Goal: Task Accomplishment & Management: Manage account settings

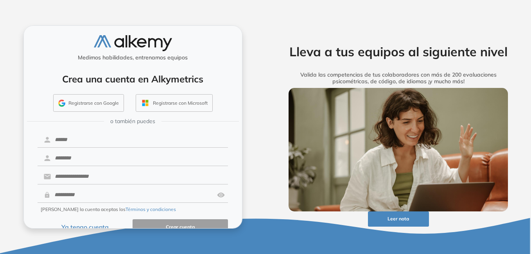
click at [91, 226] on button "Ya tengo cuenta" at bounding box center [85, 226] width 95 height 15
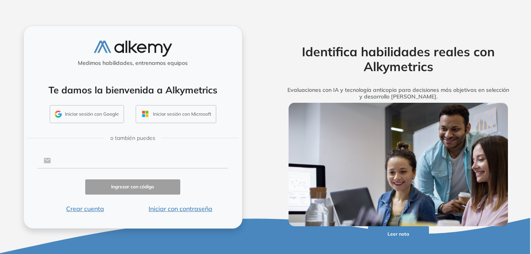
click at [97, 163] on input "text" at bounding box center [139, 160] width 177 height 15
type input "**********"
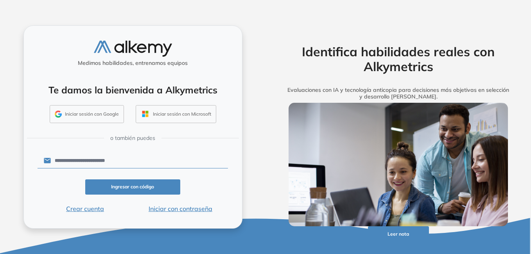
click at [167, 210] on button "Iniciar con contraseña" at bounding box center [179, 208] width 95 height 9
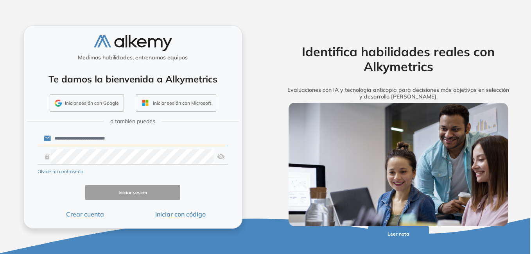
click at [123, 149] on form "**********" at bounding box center [133, 173] width 191 height 89
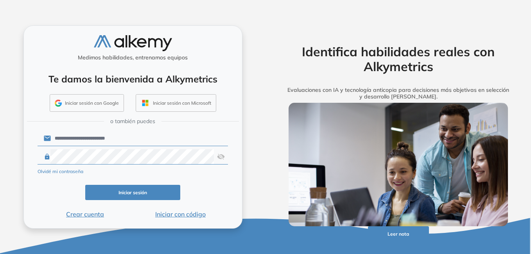
click at [135, 192] on button "Iniciar sesión" at bounding box center [132, 192] width 95 height 15
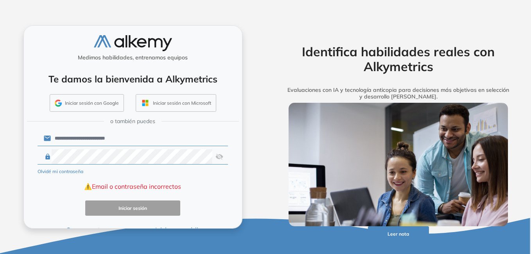
click at [220, 157] on img at bounding box center [219, 156] width 8 height 15
click at [0, 140] on html "**********" at bounding box center [265, 127] width 531 height 254
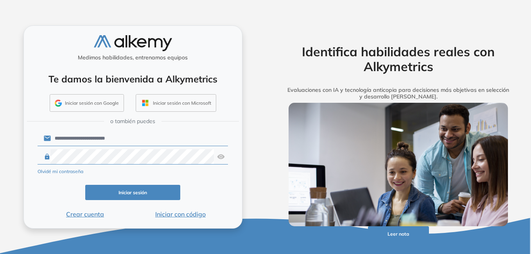
click at [160, 188] on button "Iniciar sesión" at bounding box center [132, 192] width 95 height 15
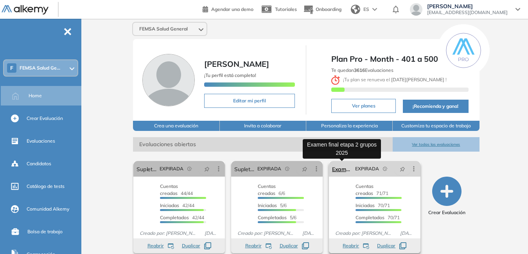
click at [345, 173] on link "Examen final etapa 2 grupos 2025" at bounding box center [342, 169] width 20 height 16
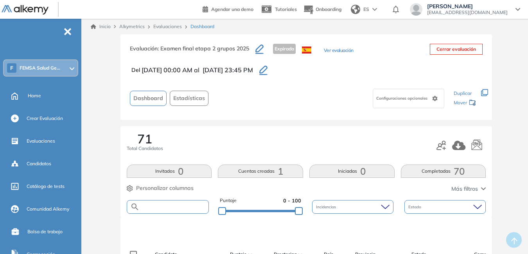
click at [187, 204] on input "text" at bounding box center [174, 207] width 69 height 6
type input "****"
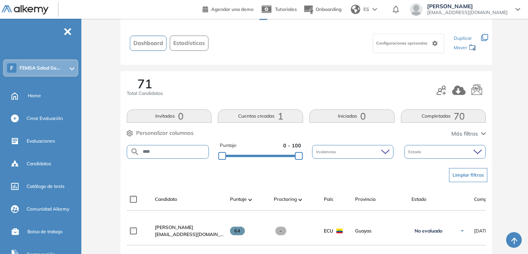
scroll to position [69, 0]
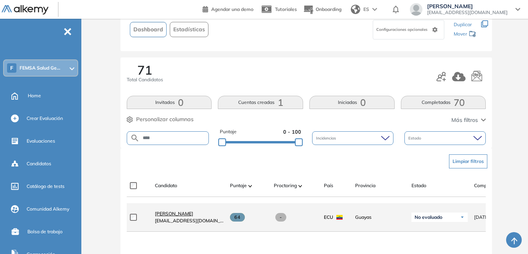
click at [193, 217] on span "Sean Carlos Mero Delgado" at bounding box center [174, 214] width 38 height 6
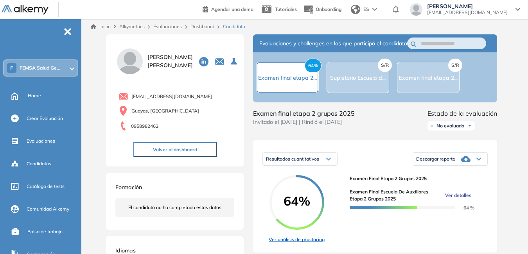
click at [310, 243] on link "Ver análisis de proctoring" at bounding box center [296, 239] width 56 height 7
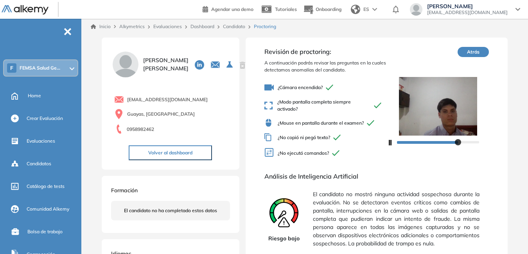
click at [489, 12] on span "[EMAIL_ADDRESS][DOMAIN_NAME]" at bounding box center [467, 12] width 81 height 6
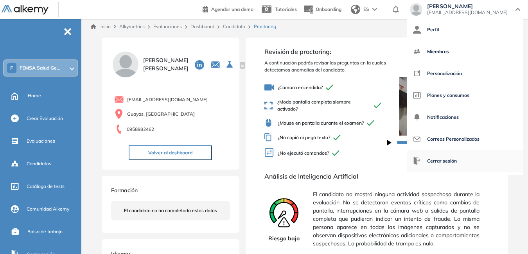
click at [456, 162] on span "Cerrar sesión" at bounding box center [442, 161] width 30 height 19
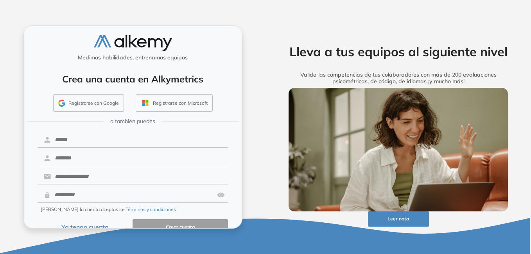
click at [90, 225] on button "Ya tengo cuenta" at bounding box center [85, 226] width 95 height 15
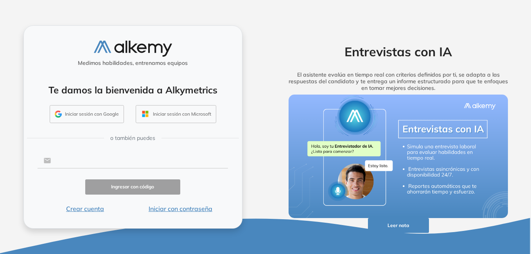
click at [93, 158] on input "text" at bounding box center [139, 160] width 177 height 15
type input "**********"
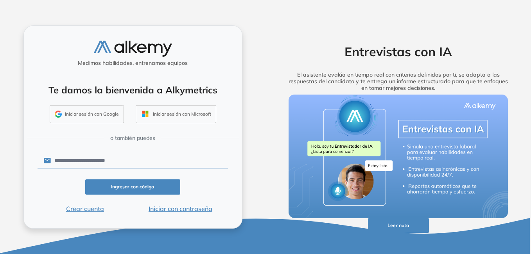
click at [176, 210] on button "Iniciar con contraseña" at bounding box center [179, 208] width 95 height 9
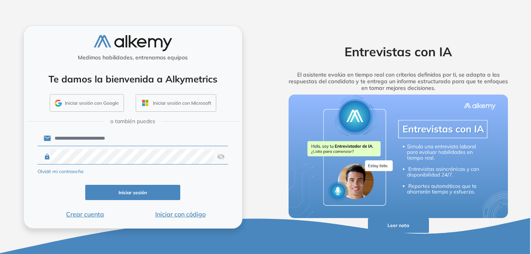
click at [221, 156] on img at bounding box center [221, 156] width 8 height 15
click at [148, 190] on button "Iniciar sesión" at bounding box center [132, 192] width 95 height 15
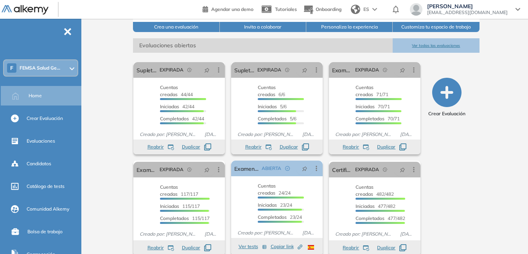
scroll to position [109, 0]
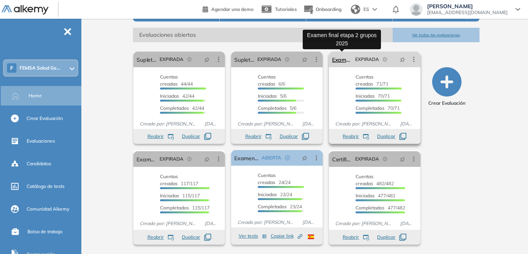
click at [342, 59] on link "Examen final etapa 2 grupos 2025" at bounding box center [342, 60] width 20 height 16
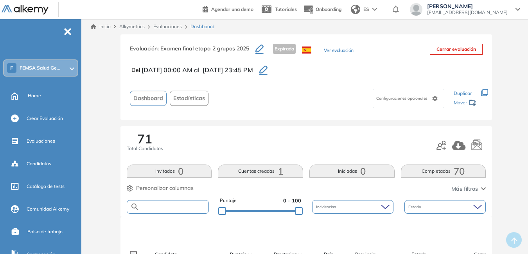
click at [181, 206] on input "text" at bounding box center [174, 207] width 69 height 6
click at [186, 207] on input "text" at bounding box center [174, 207] width 69 height 6
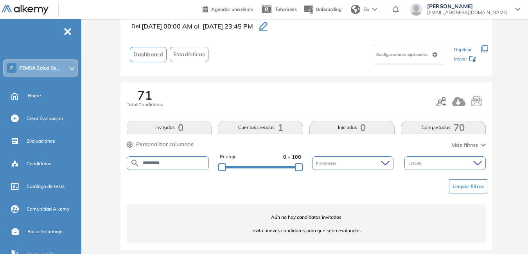
scroll to position [49, 0]
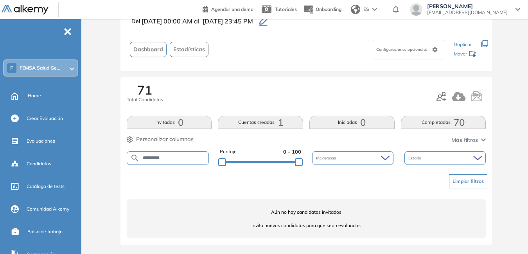
drag, startPoint x: 181, startPoint y: 160, endPoint x: 132, endPoint y: 159, distance: 49.3
click at [132, 159] on form "*********" at bounding box center [168, 158] width 82 height 14
type input "******"
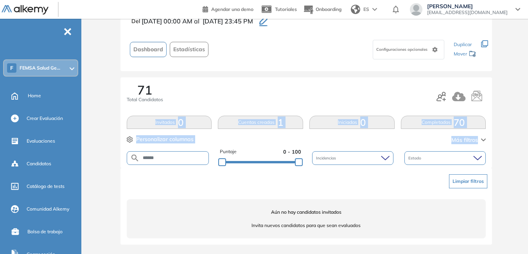
drag, startPoint x: 527, startPoint y: 134, endPoint x: 530, endPoint y: 104, distance: 30.3
click at [528, 104] on html "Perfil Todos los espacios F FEMSA Salud Ge... Home Alkymetrics Crear Evaluación…" at bounding box center [264, 78] width 528 height 254
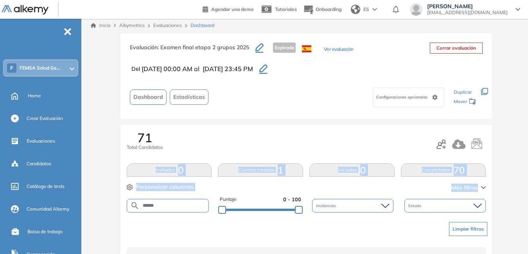
scroll to position [1, 0]
click at [472, 12] on span "cdlarar@corporaciongpf.com" at bounding box center [467, 12] width 81 height 6
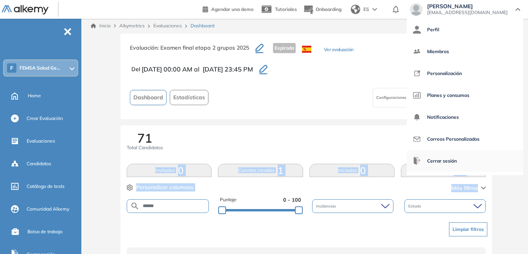
click at [456, 160] on span "Cerrar sesión" at bounding box center [442, 161] width 30 height 19
